Goal: Information Seeking & Learning: Find specific page/section

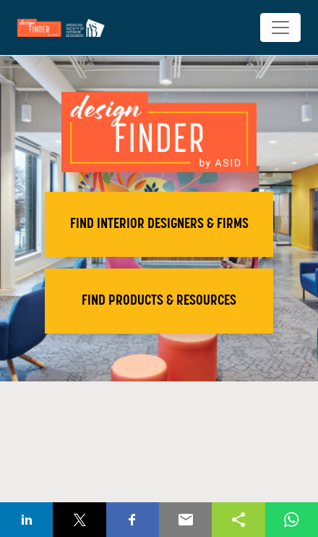
click at [126, 221] on h2 "FIND INTERIOR DESIGNERS & FIRMS" at bounding box center [159, 223] width 220 height 17
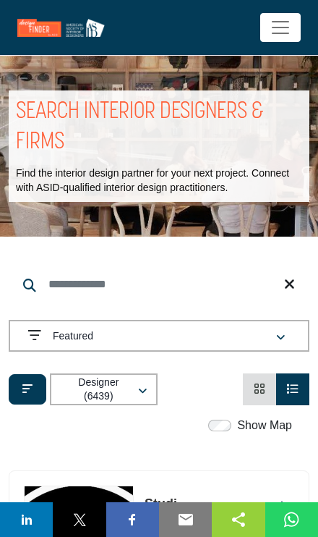
click at [43, 341] on div "Featured" at bounding box center [143, 335] width 230 height 17
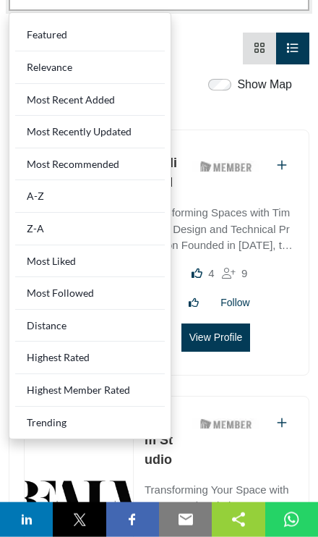
scroll to position [341, 0]
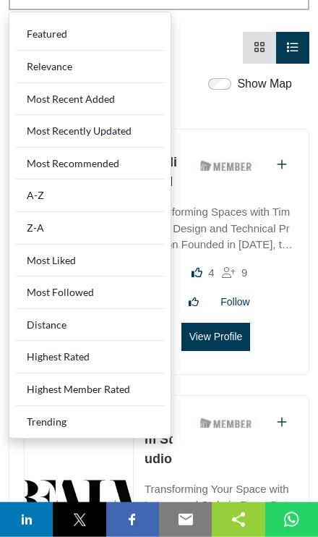
click at [46, 189] on div "A-Z" at bounding box center [90, 195] width 150 height 33
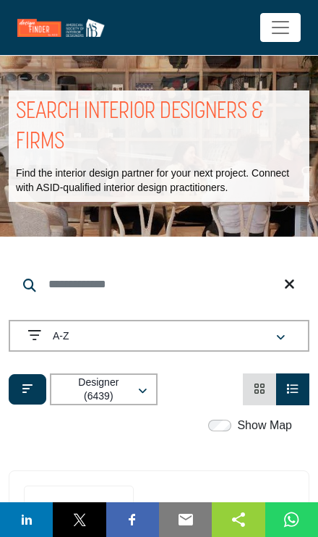
click at [58, 283] on input "Search Keyword" at bounding box center [159, 284] width 301 height 35
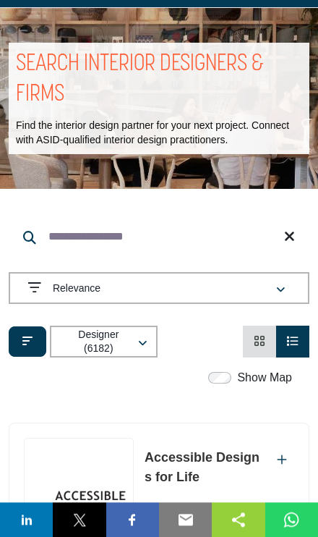
scroll to position [48, 0]
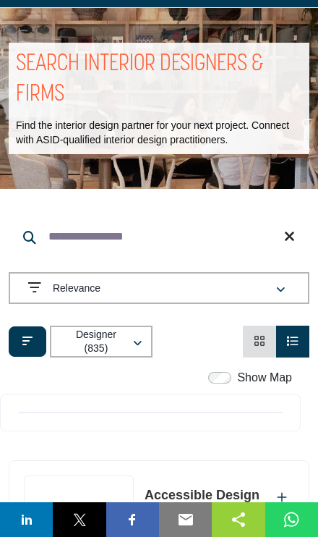
click at [131, 234] on input "**********" at bounding box center [159, 236] width 301 height 35
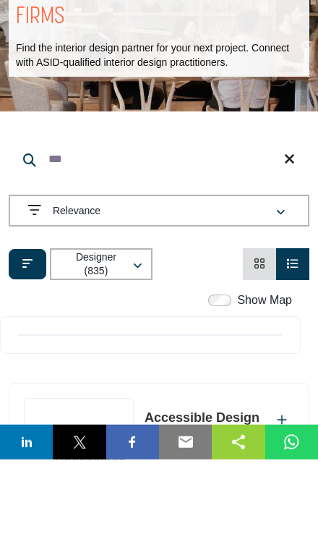
type input "*"
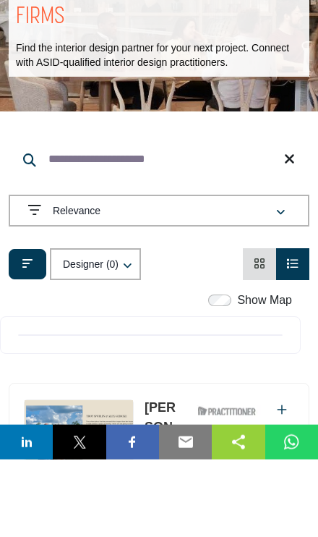
type input "**********"
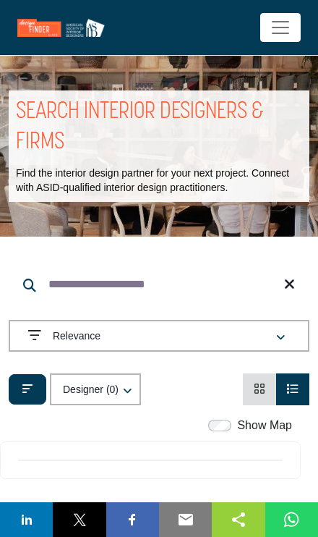
click at [284, 53] on header "DESIGNERS & FIRMS PRODUCTS & RESOURCES INVITE TO FINDER ABOUT" at bounding box center [159, 28] width 318 height 56
click at [275, 41] on button "Toggle navigation" at bounding box center [280, 27] width 40 height 29
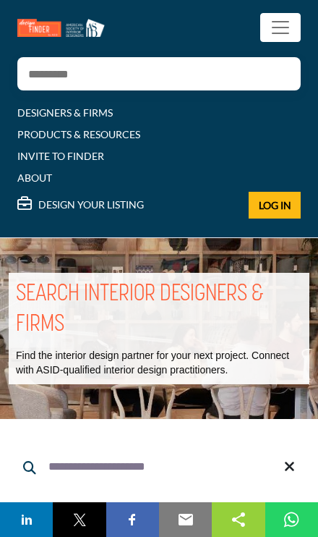
click at [28, 113] on link "DESIGNERS & FIRMS" at bounding box center [64, 112] width 95 height 12
